Goal: Check status: Check status

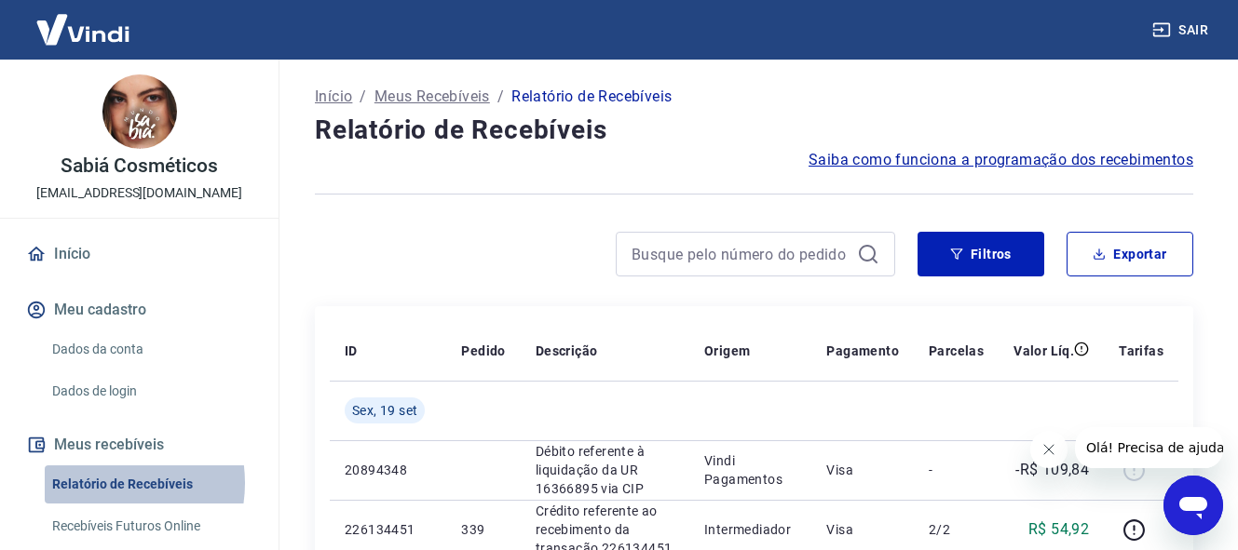
click at [102, 483] on link "Relatório de Recebíveis" at bounding box center [150, 485] width 211 height 38
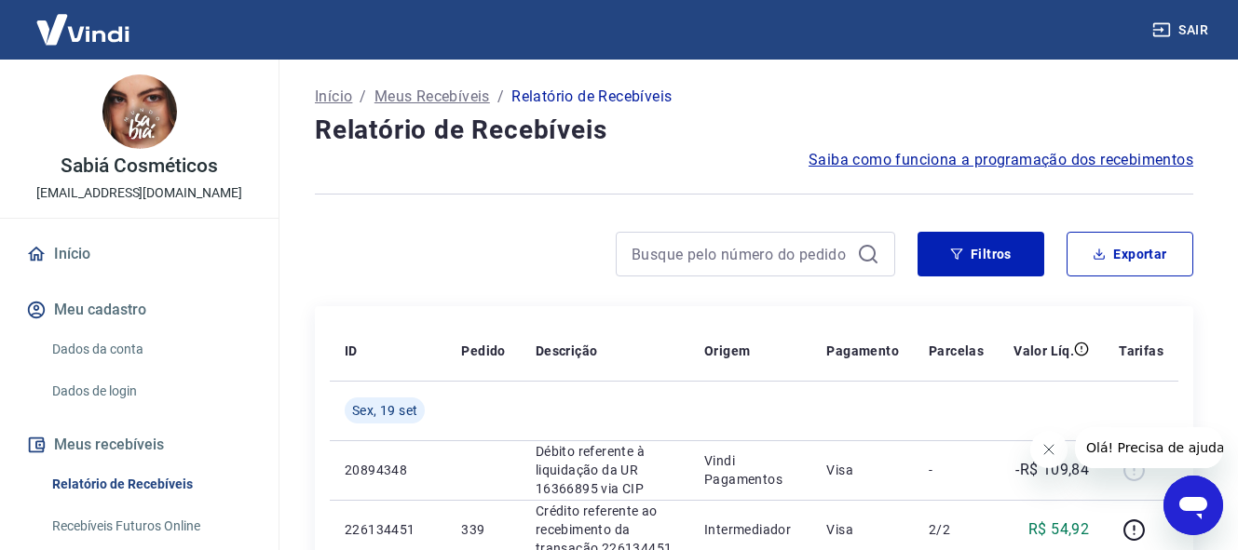
click at [332, 88] on p "Início" at bounding box center [333, 97] width 37 height 22
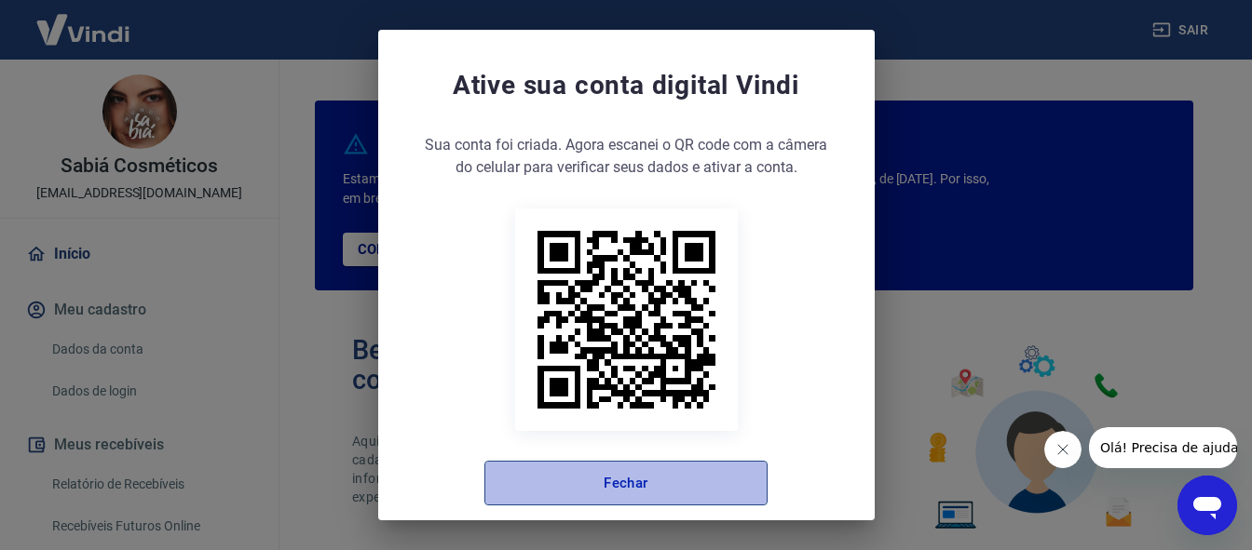
click at [614, 481] on button "Fechar" at bounding box center [625, 483] width 283 height 45
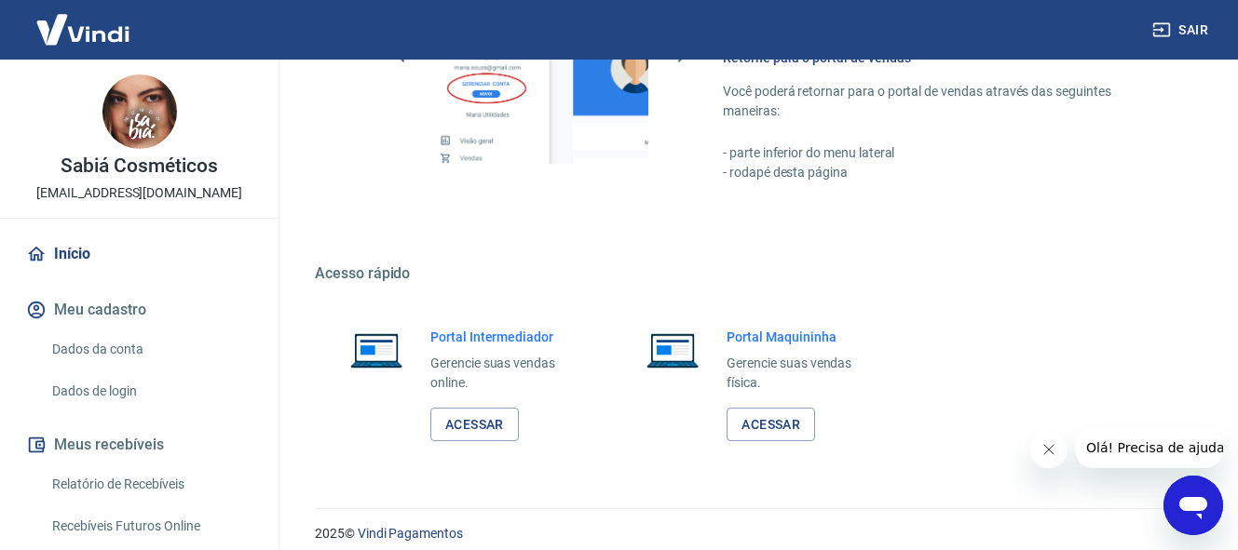
scroll to position [1171, 0]
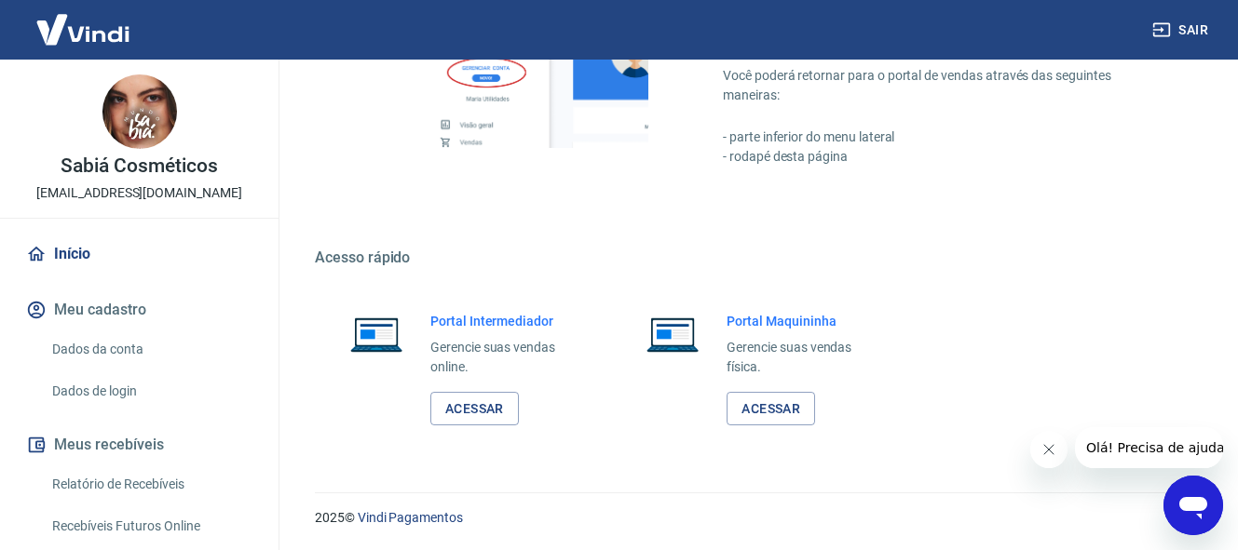
click at [118, 441] on button "Meus recebíveis" at bounding box center [139, 445] width 234 height 41
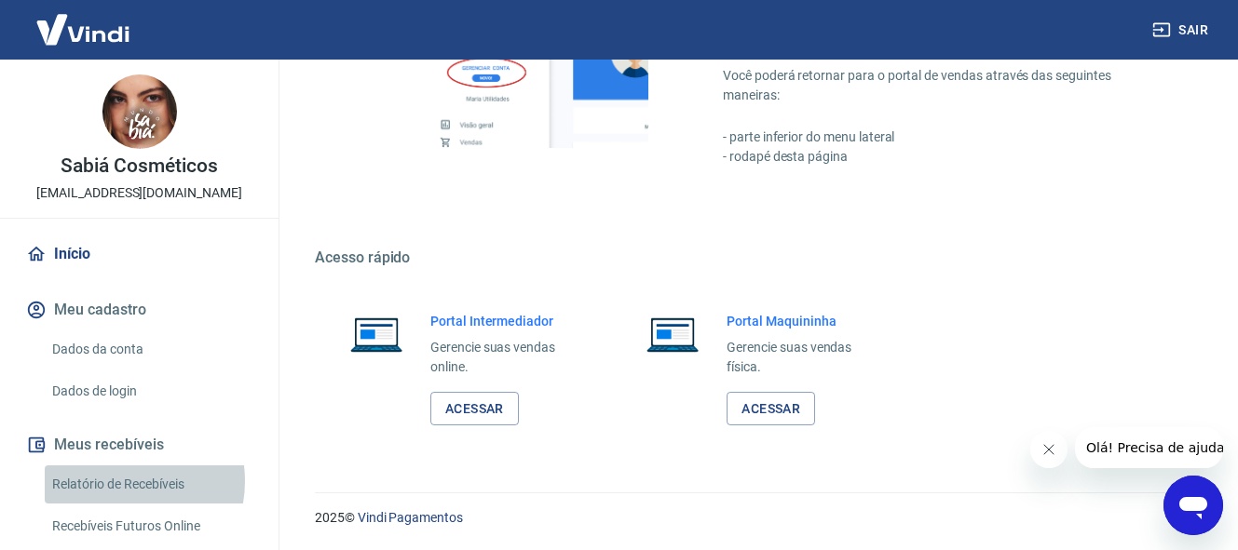
click at [115, 482] on link "Relatório de Recebíveis" at bounding box center [150, 485] width 211 height 38
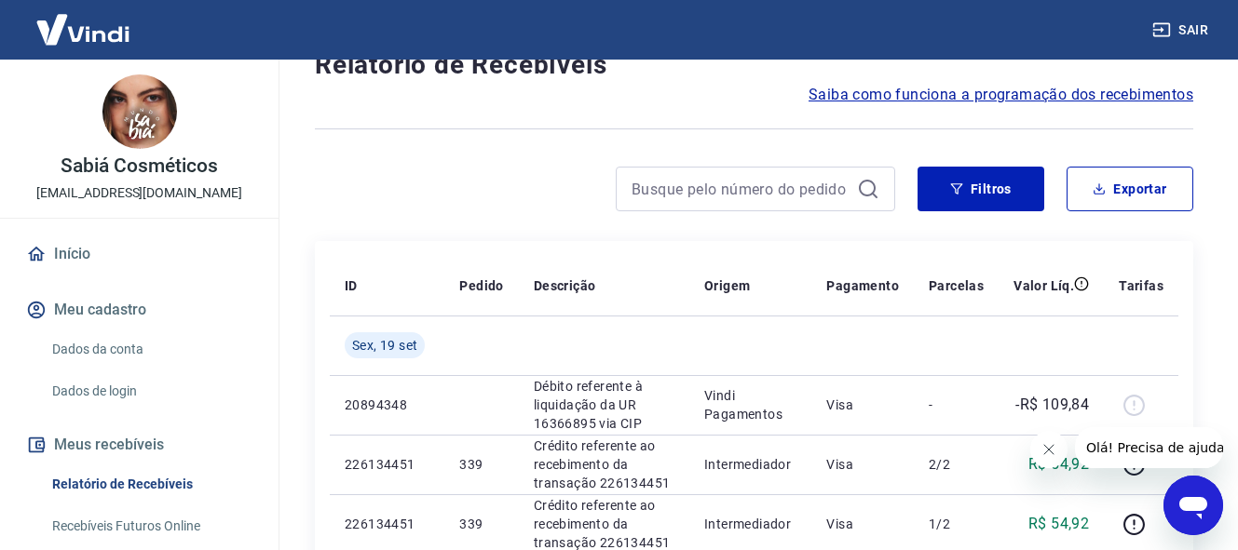
scroll to position [56, 0]
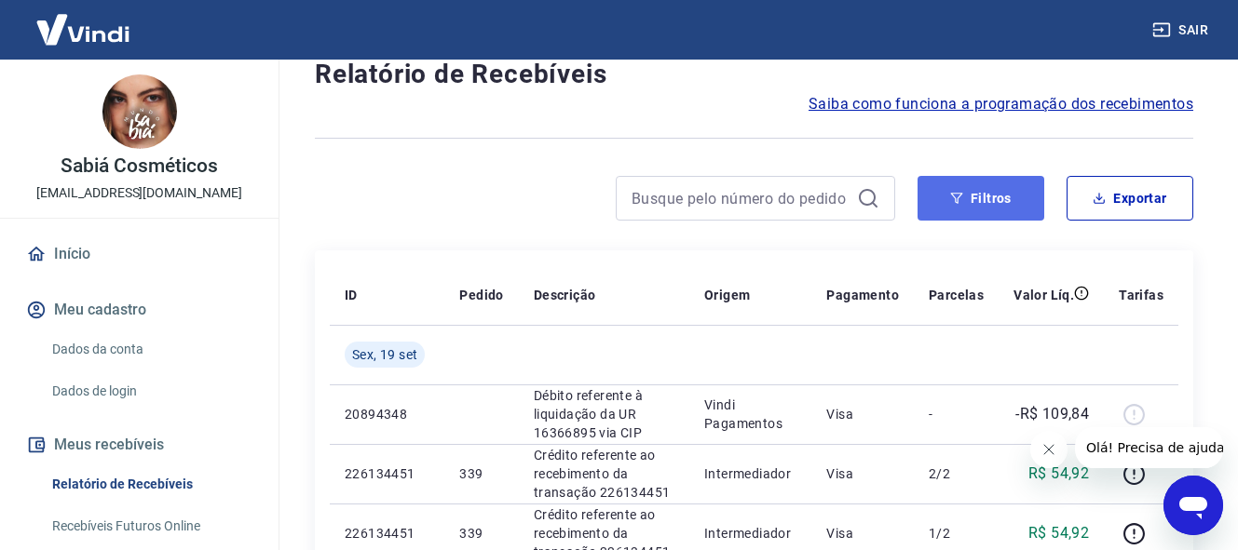
click at [976, 203] on button "Filtros" at bounding box center [980, 198] width 127 height 45
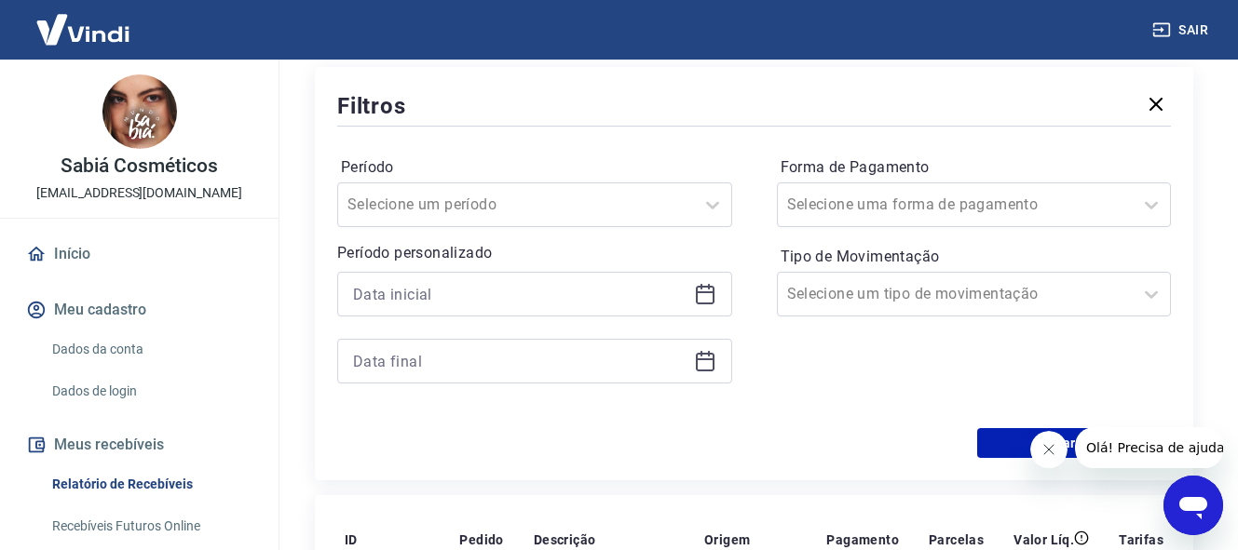
scroll to position [230, 0]
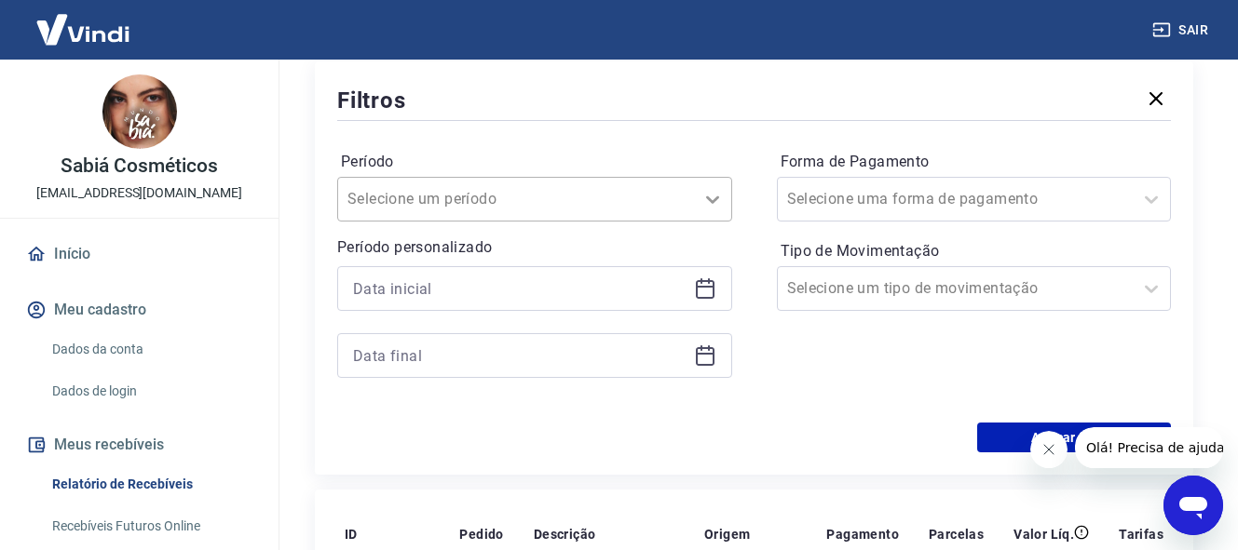
click at [712, 203] on icon at bounding box center [712, 199] width 22 height 22
click at [799, 365] on div "Forma de Pagamento Selecione uma forma de pagamento Tipo de Movimentação Seleci…" at bounding box center [974, 273] width 395 height 253
click at [708, 290] on icon at bounding box center [705, 289] width 22 height 22
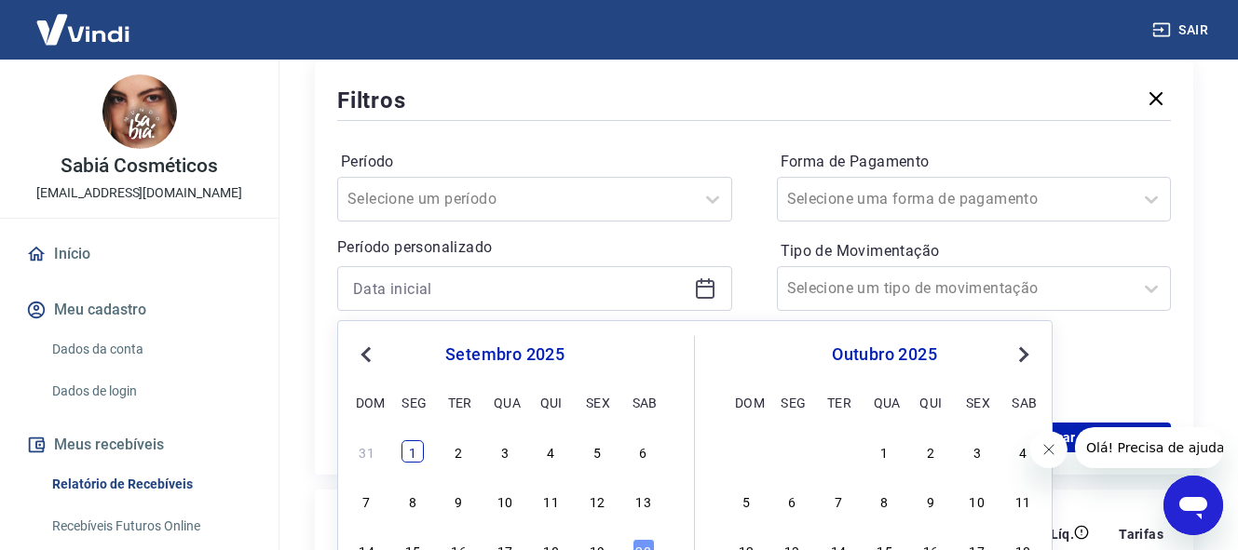
click at [410, 457] on div "1" at bounding box center [412, 452] width 22 height 22
click at [410, 457] on div "Filtros Período Selecione um período Período personalizado Previous Month Next …" at bounding box center [754, 268] width 878 height 414
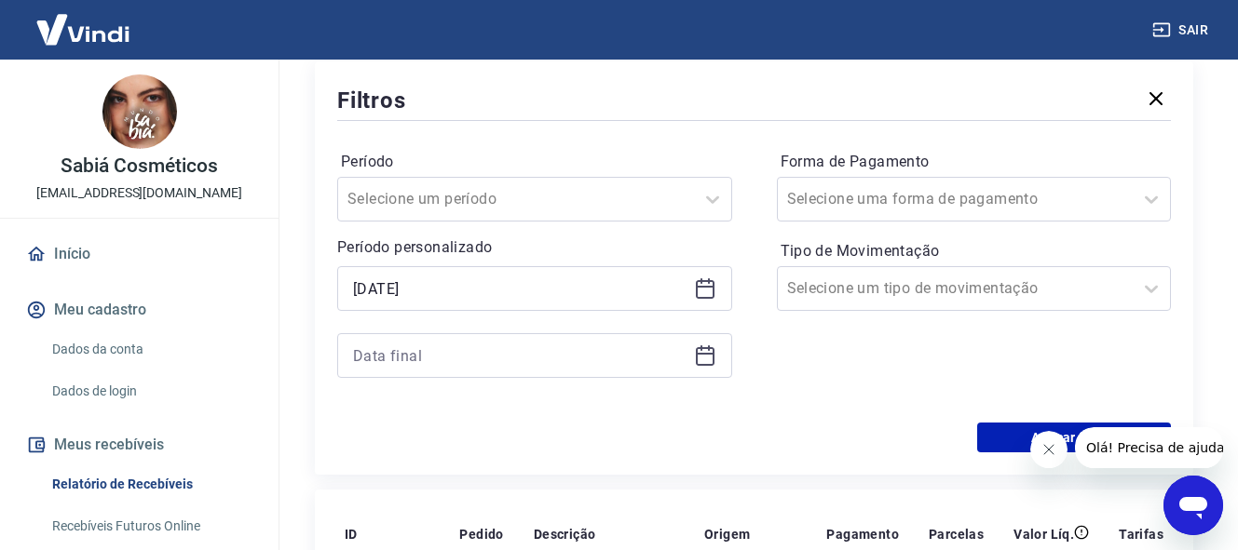
type input "[DATE]"
click at [703, 357] on icon at bounding box center [705, 356] width 22 height 22
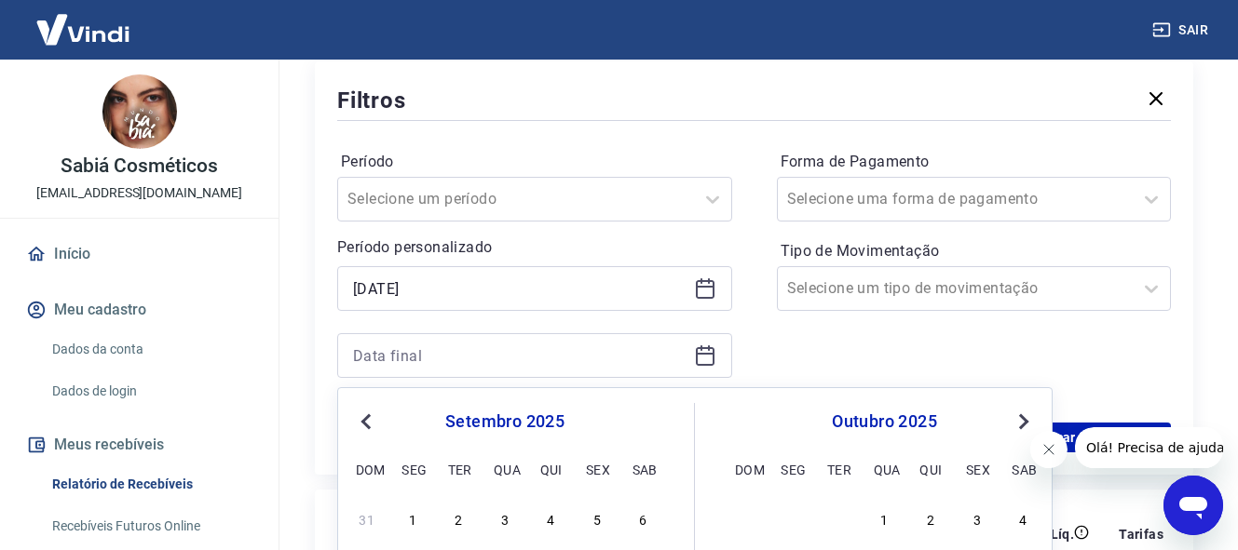
click at [1022, 418] on span "Next Month" at bounding box center [1022, 421] width 0 height 21
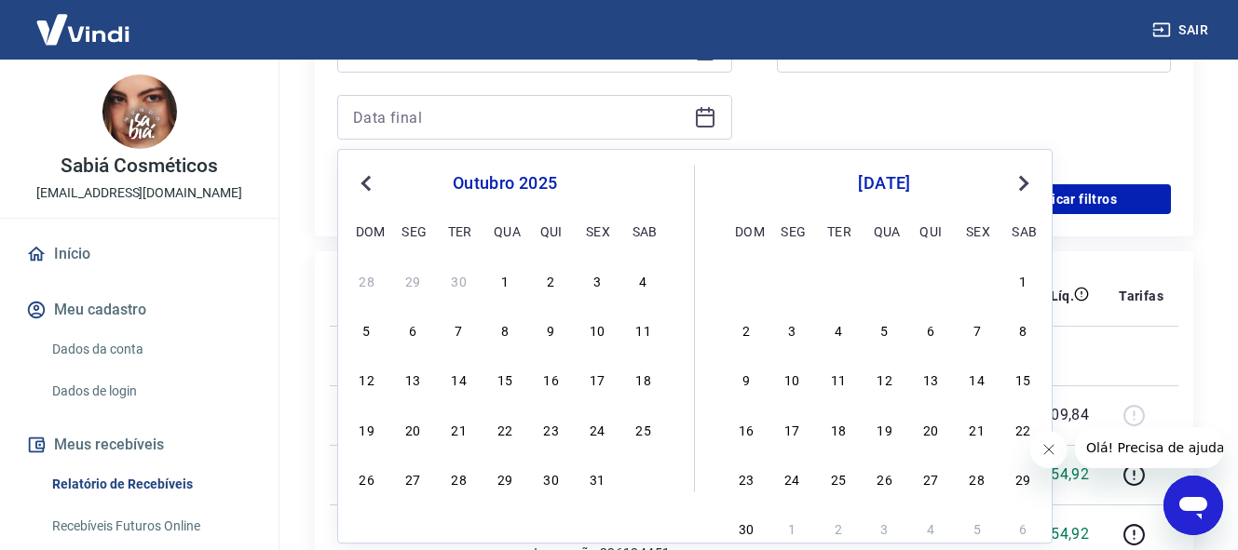
scroll to position [474, 0]
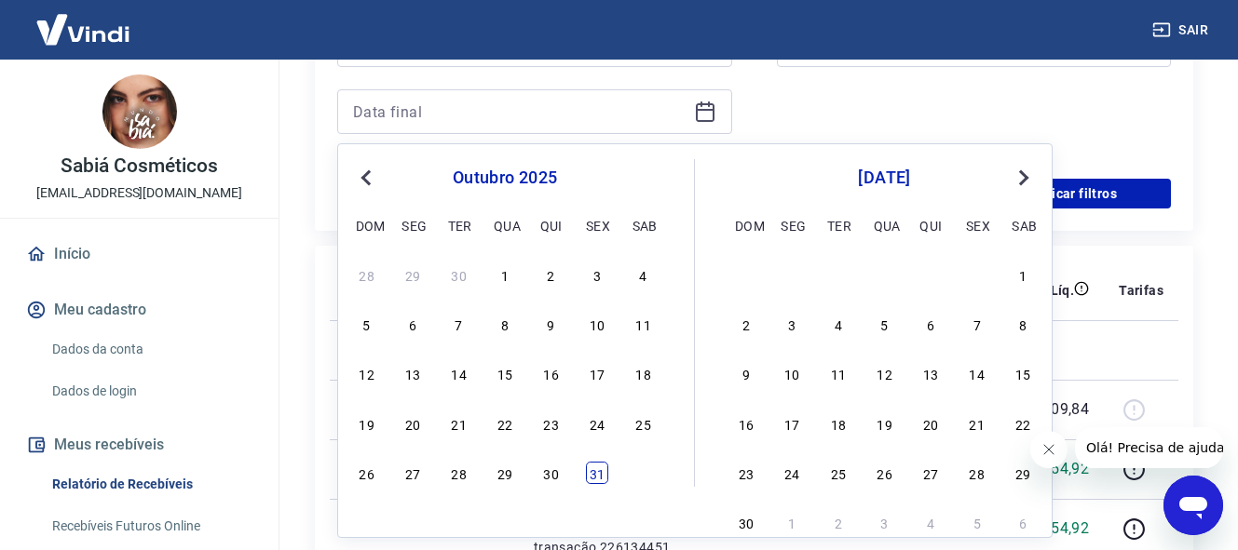
click at [591, 469] on div "31" at bounding box center [597, 473] width 22 height 22
click at [591, 469] on p "Crédito referente ao recebimento da transação 226134451" at bounding box center [604, 469] width 141 height 56
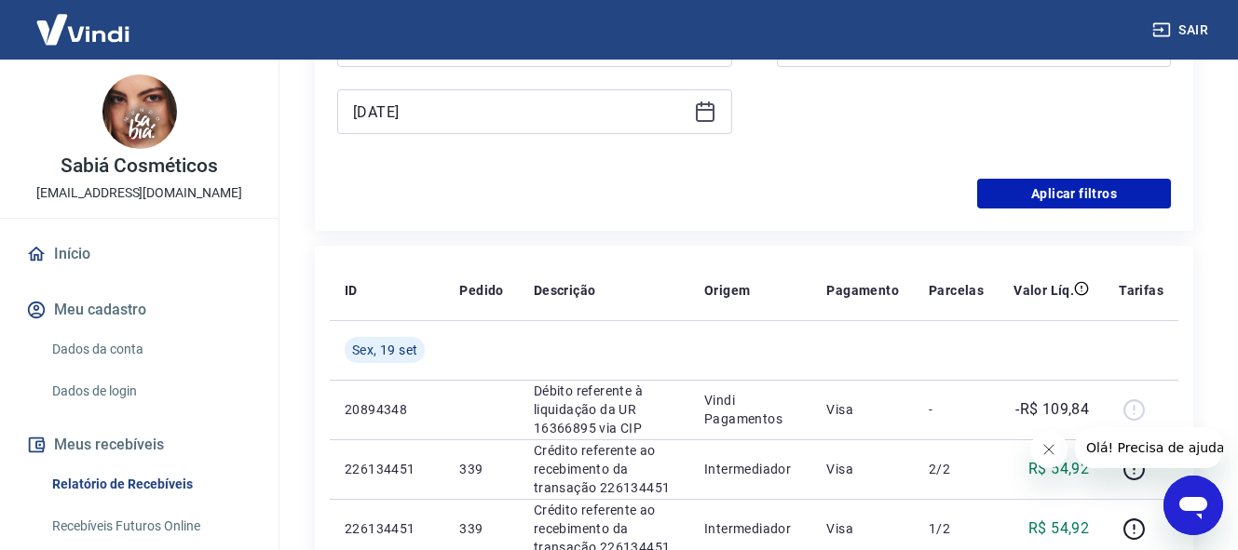
type input "[DATE]"
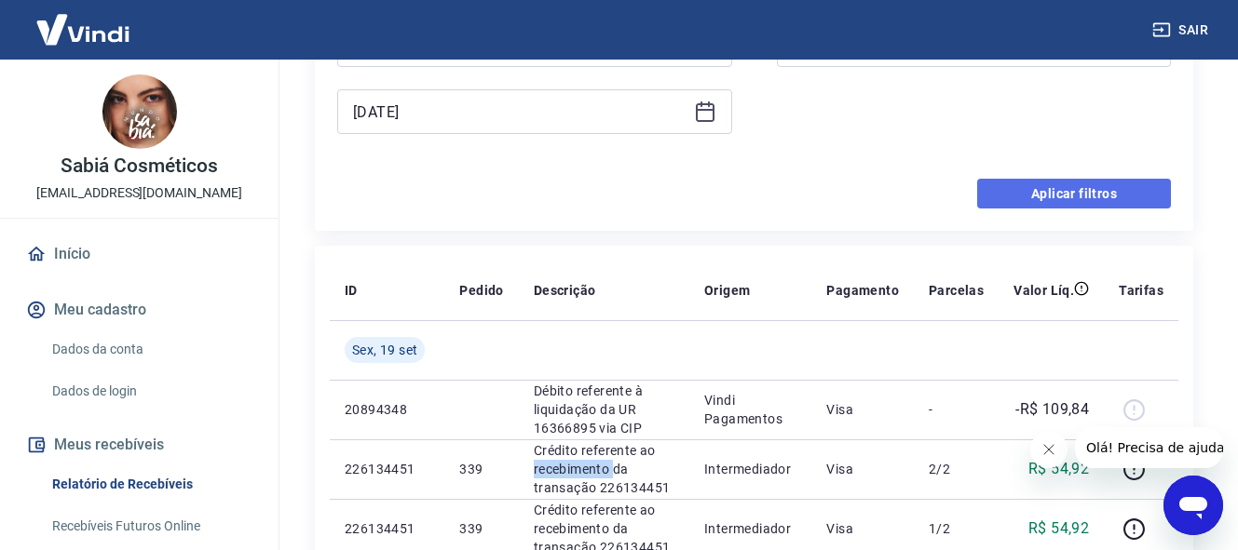
click at [1012, 188] on button "Aplicar filtros" at bounding box center [1074, 194] width 194 height 30
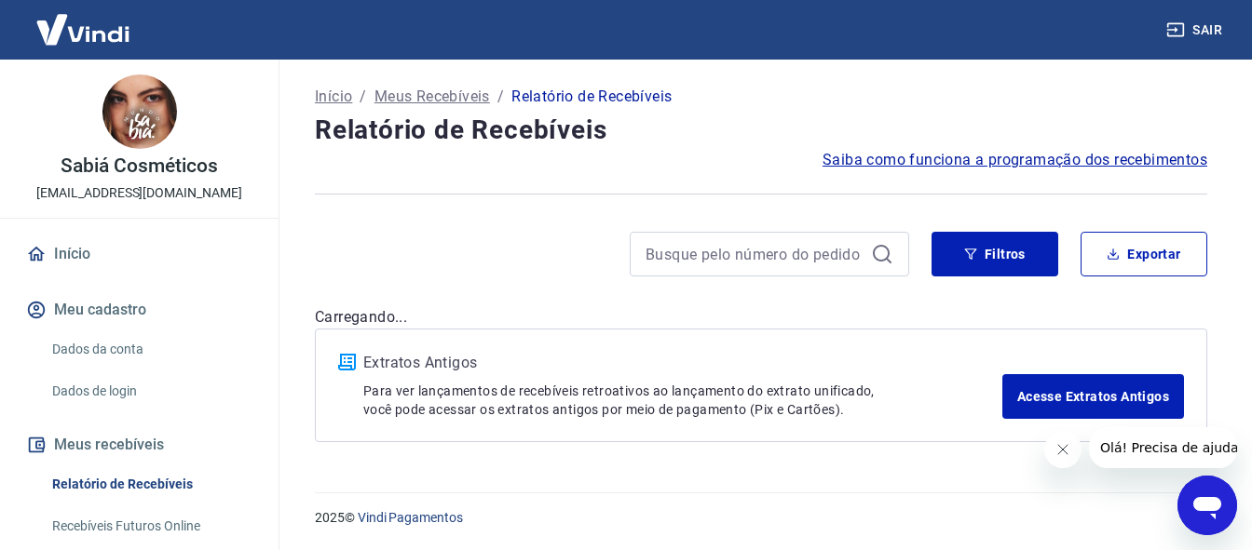
click at [1065, 188] on div at bounding box center [761, 194] width 892 height 46
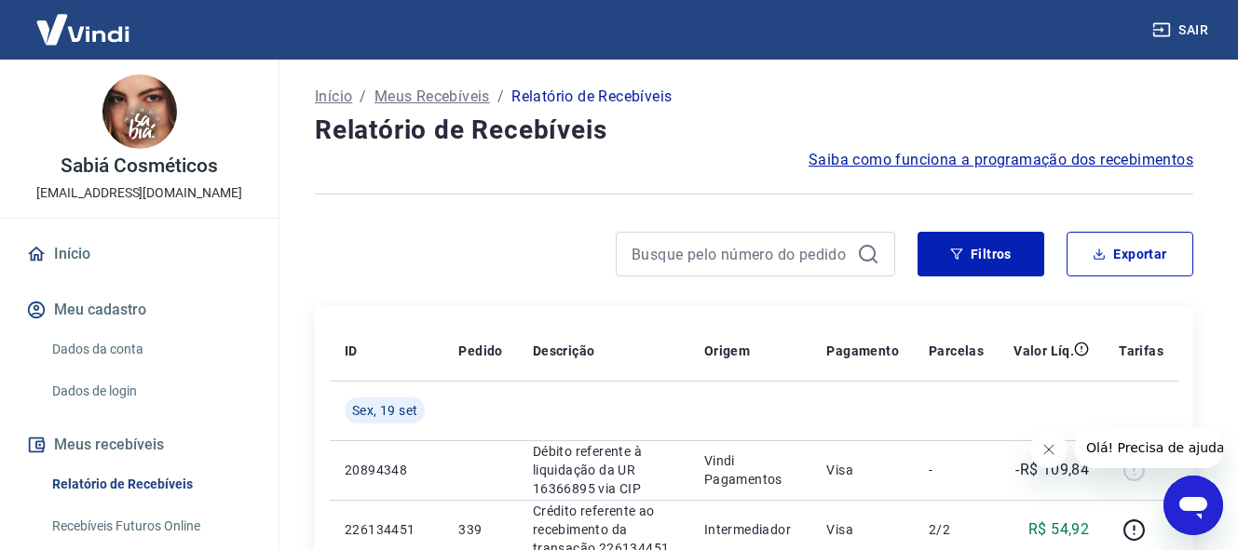
click at [56, 36] on img at bounding box center [82, 29] width 121 height 57
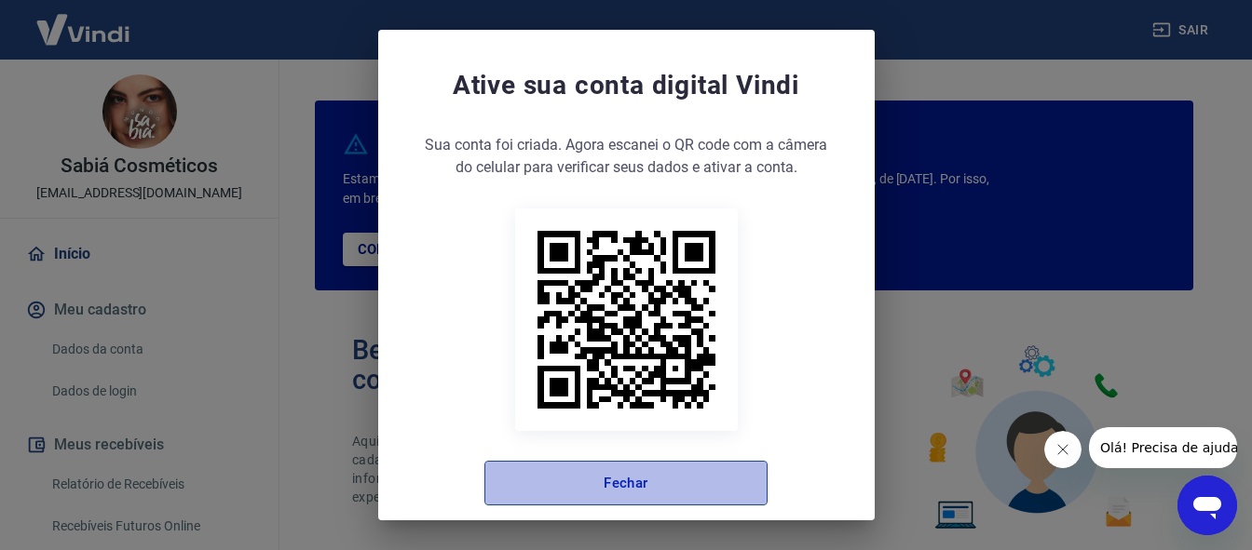
click at [602, 486] on button "Fechar" at bounding box center [625, 483] width 283 height 45
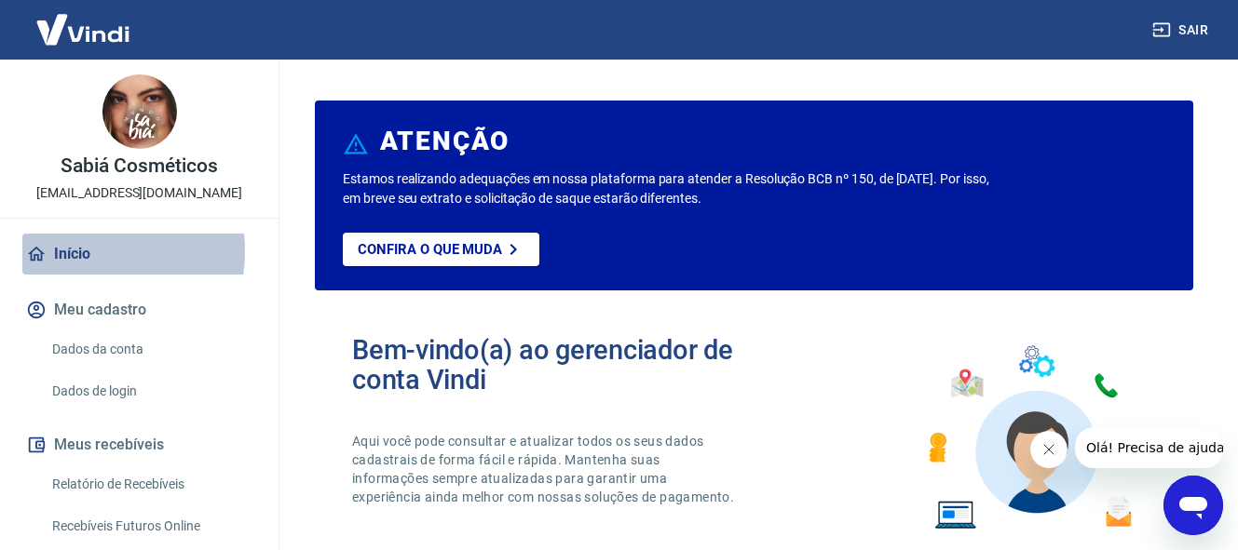
click at [75, 251] on link "Início" at bounding box center [139, 254] width 234 height 41
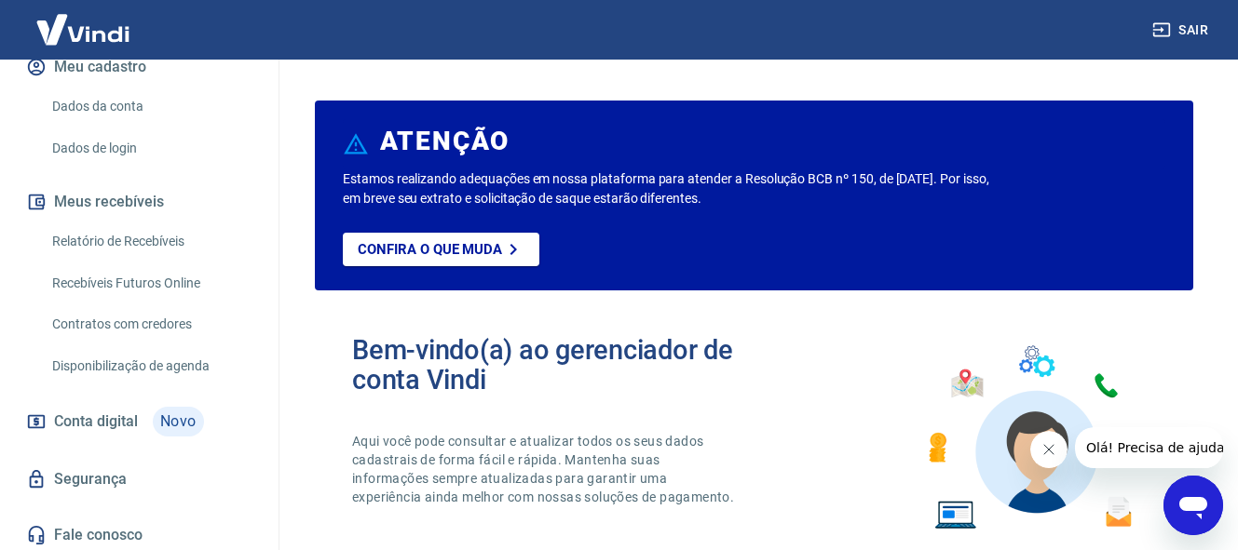
scroll to position [249, 0]
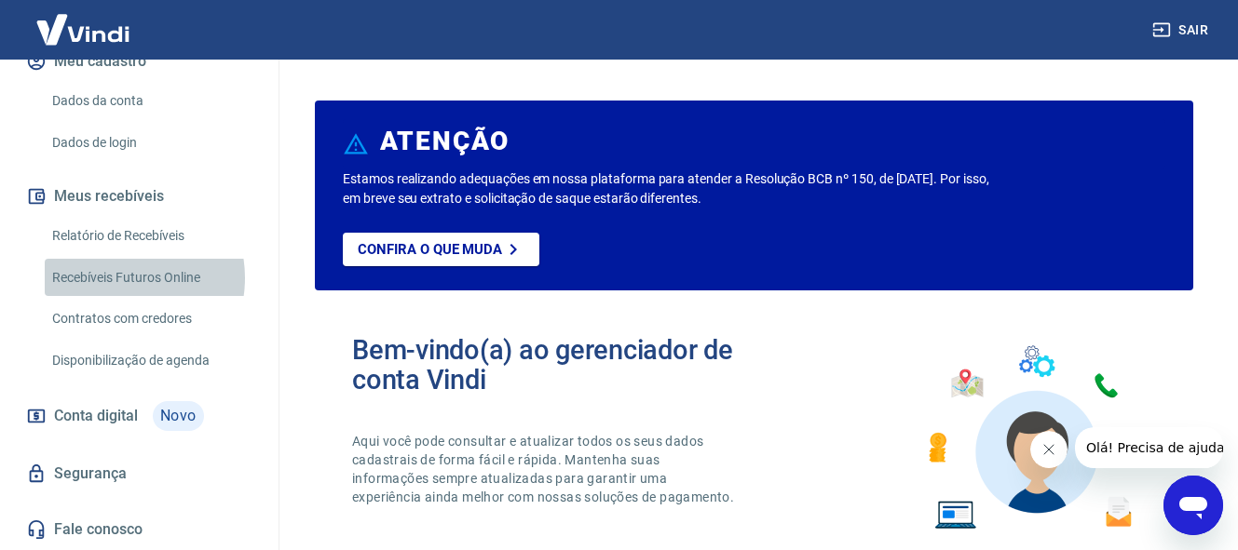
click at [116, 278] on link "Recebíveis Futuros Online" at bounding box center [150, 278] width 211 height 38
